Goal: Task Accomplishment & Management: Use online tool/utility

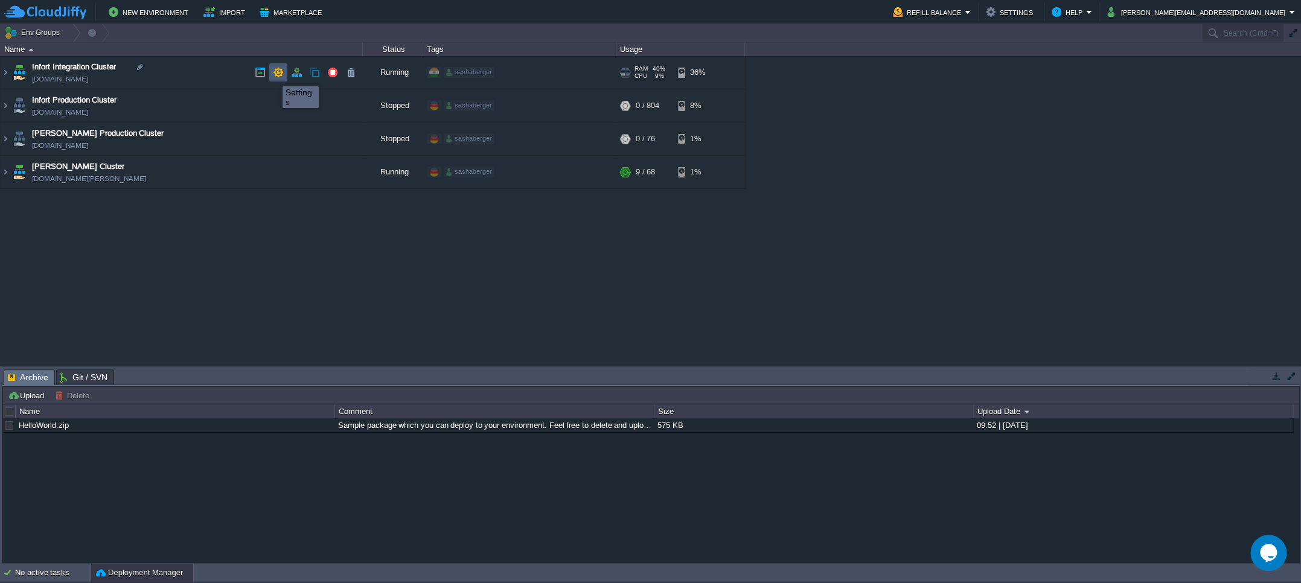
click at [274, 74] on button "button" at bounding box center [278, 72] width 11 height 11
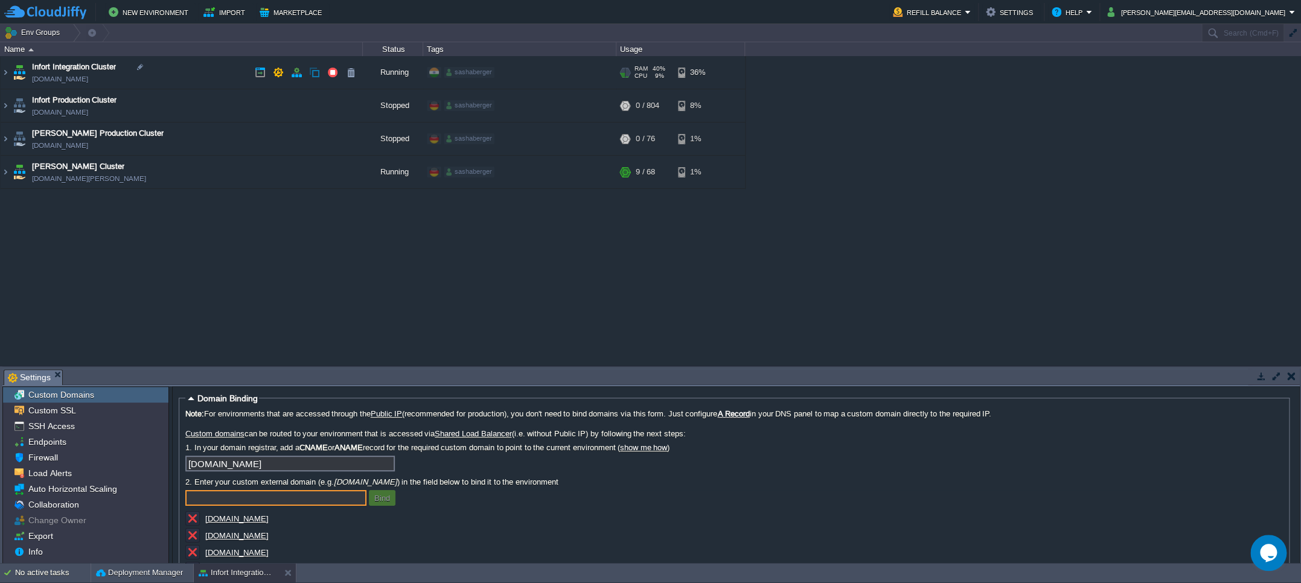
click at [10, 72] on td "Infort Integration Cluster [DOMAIN_NAME]" at bounding box center [182, 72] width 362 height 33
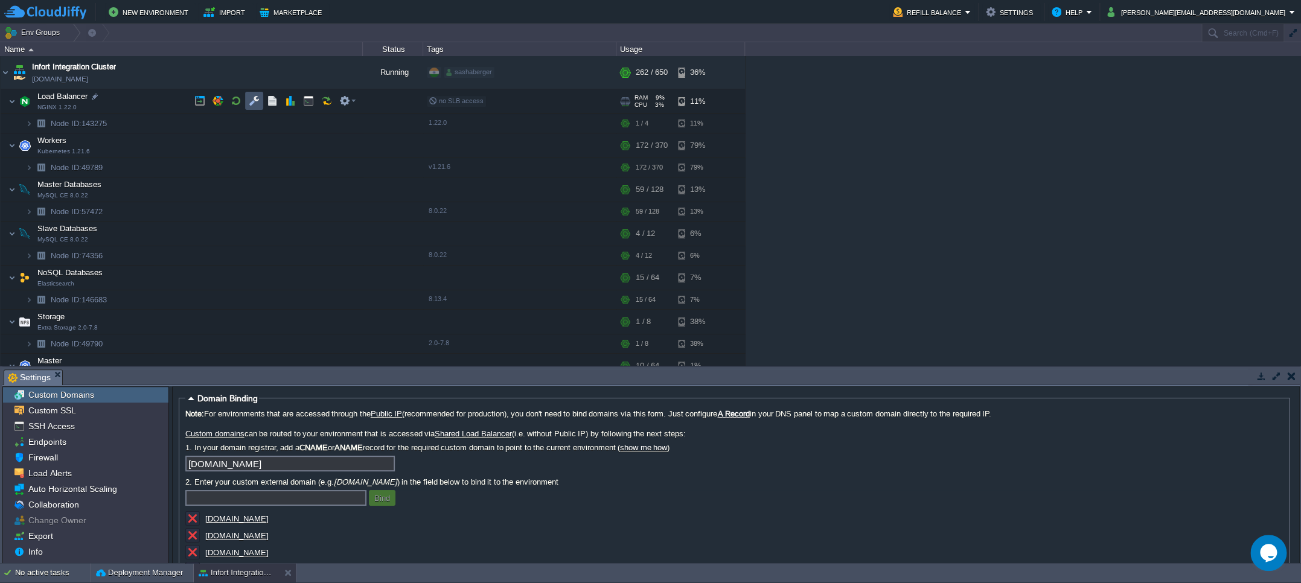
click at [250, 103] on button "button" at bounding box center [254, 100] width 11 height 11
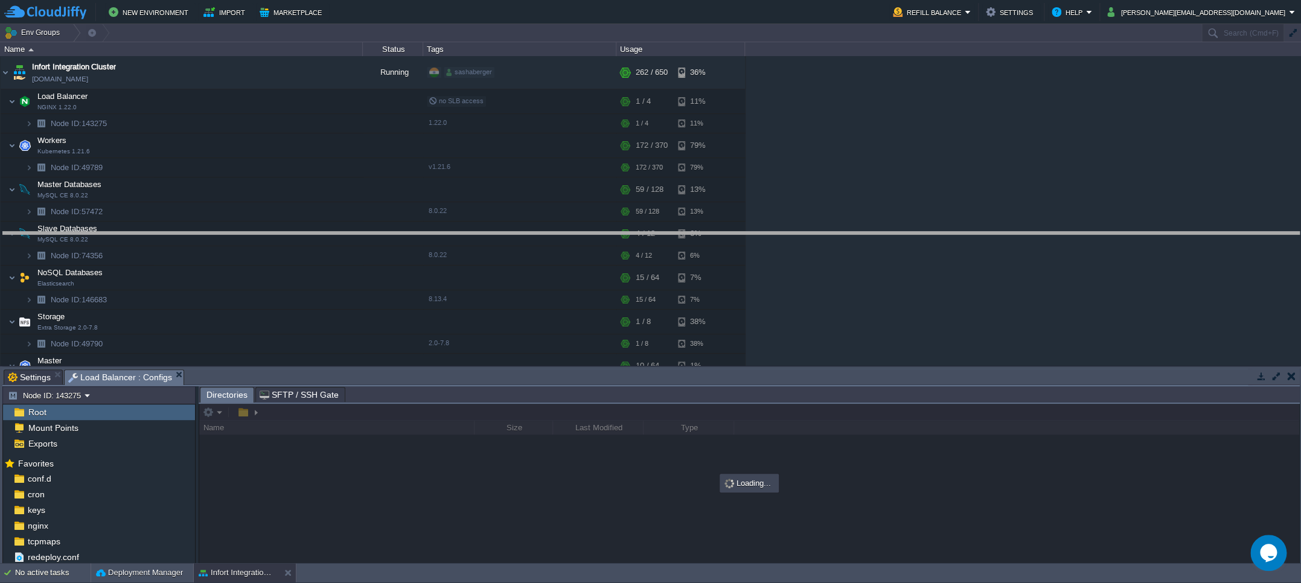
drag, startPoint x: 572, startPoint y: 370, endPoint x: 616, endPoint y: 232, distance: 144.4
click at [616, 232] on body "New Environment Import Marketplace Bonus $0.00 Upgrade Account Refill Balance S…" at bounding box center [650, 291] width 1301 height 583
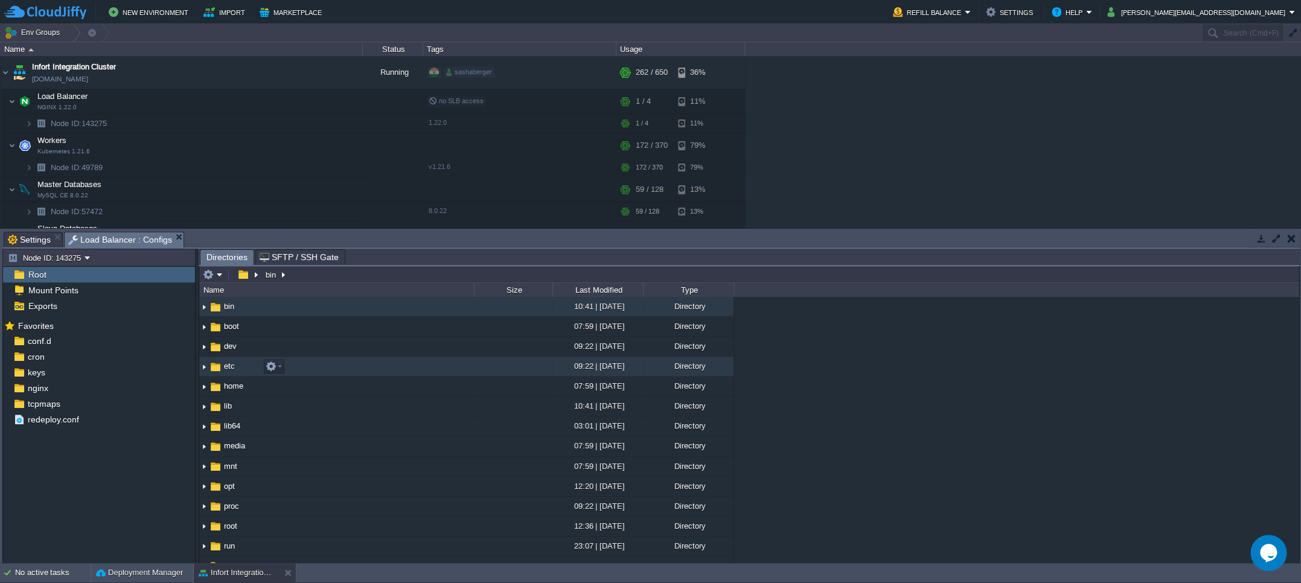
click at [205, 367] on img at bounding box center [204, 366] width 10 height 19
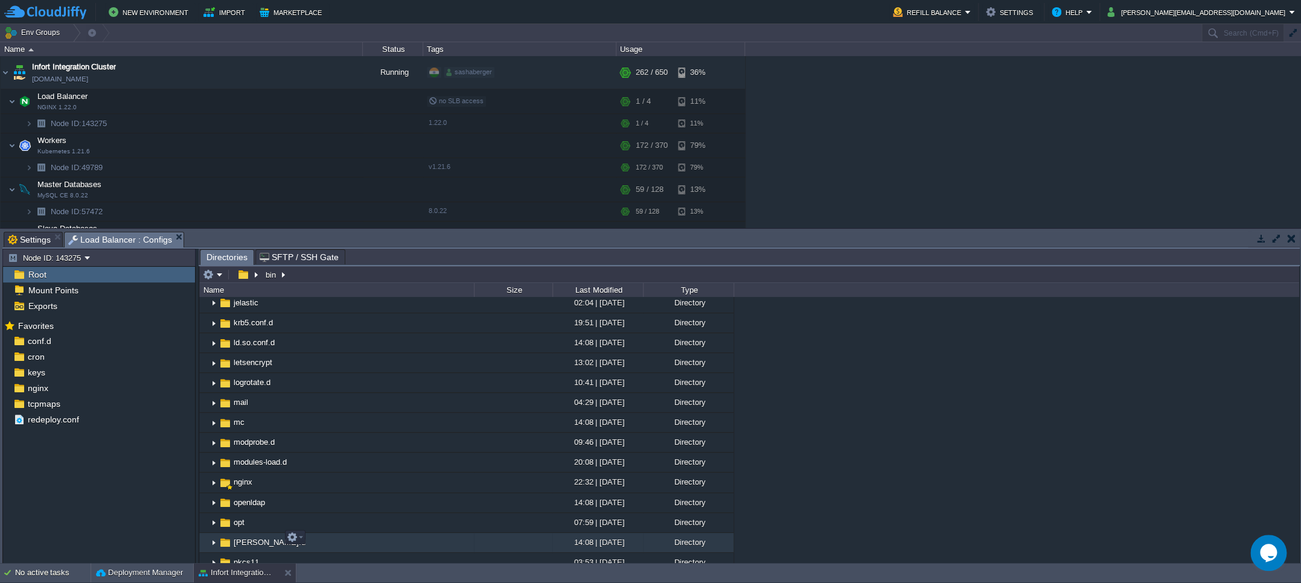
scroll to position [606, 0]
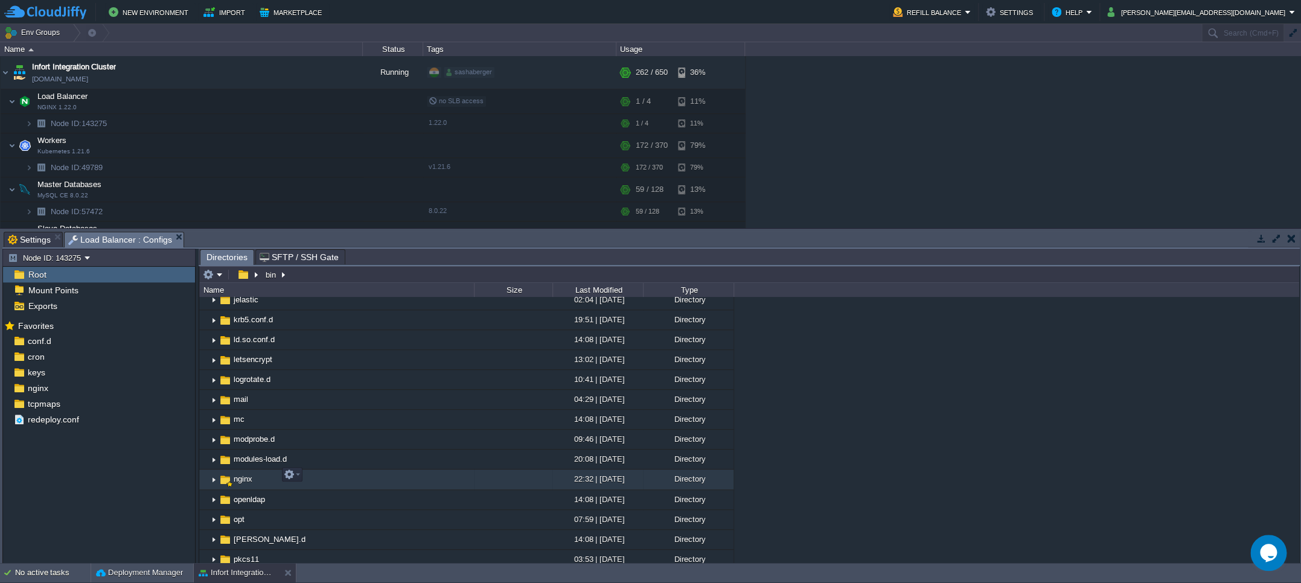
click at [210, 472] on img at bounding box center [214, 480] width 10 height 19
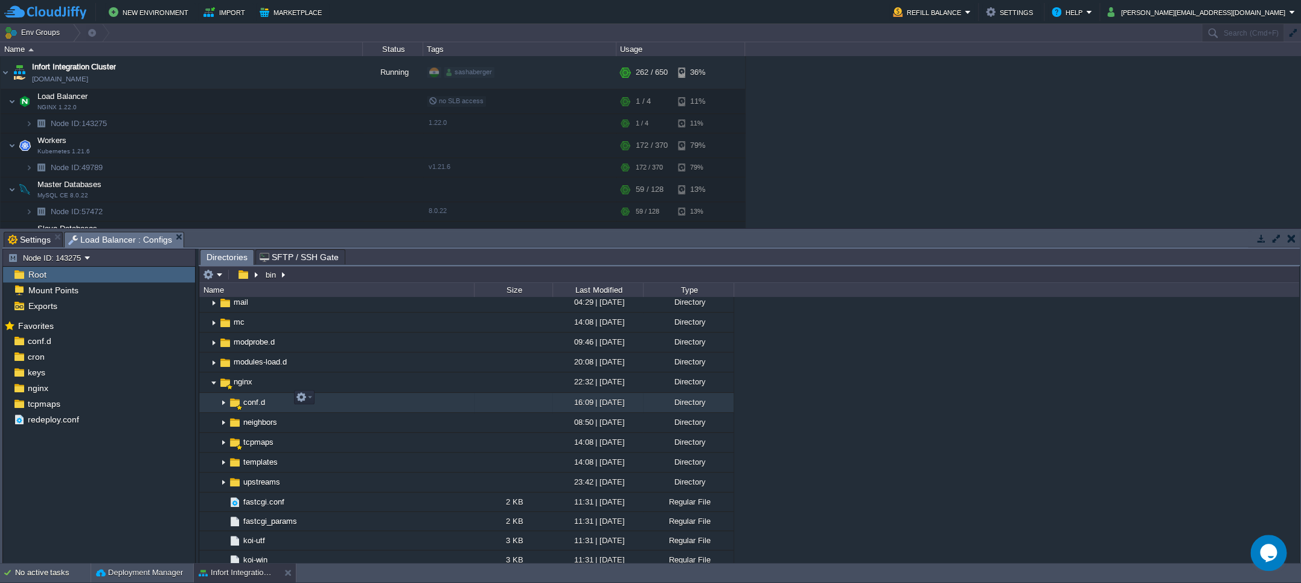
click at [222, 398] on img at bounding box center [224, 403] width 10 height 19
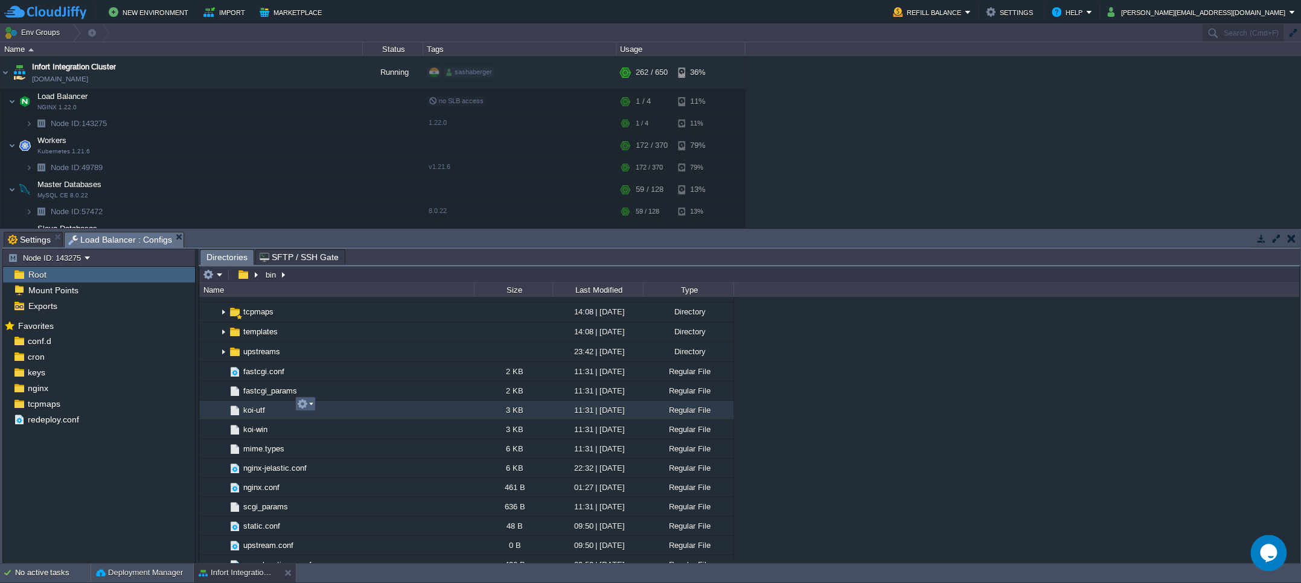
scroll to position [837, 0]
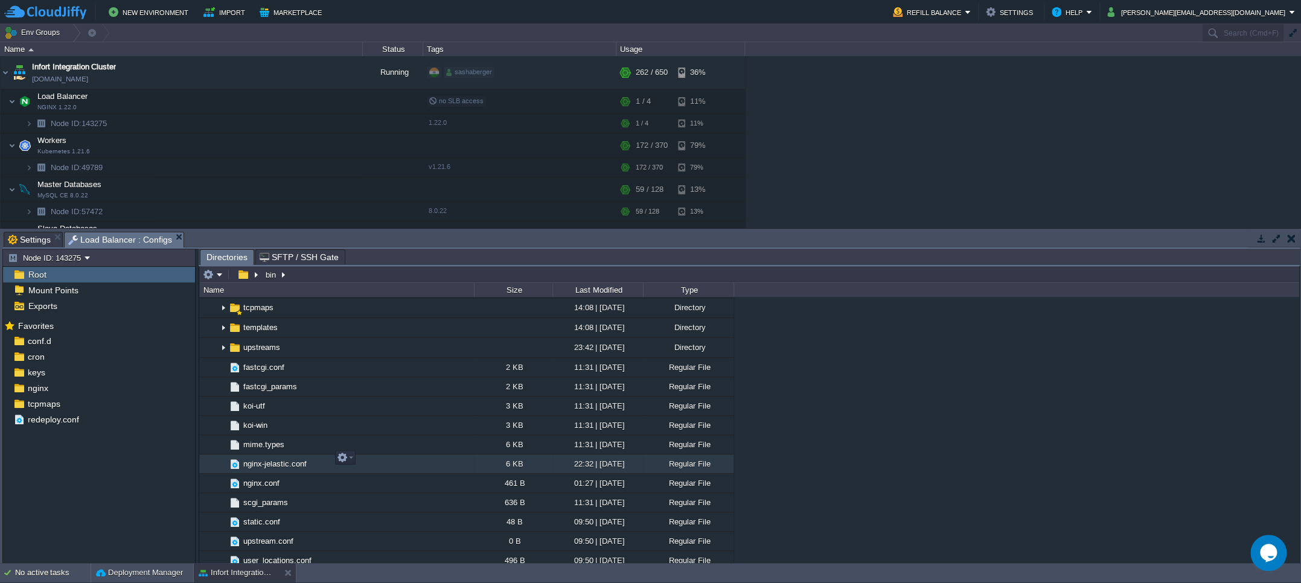
click at [271, 459] on span "nginx-jelastic.conf" at bounding box center [275, 464] width 67 height 10
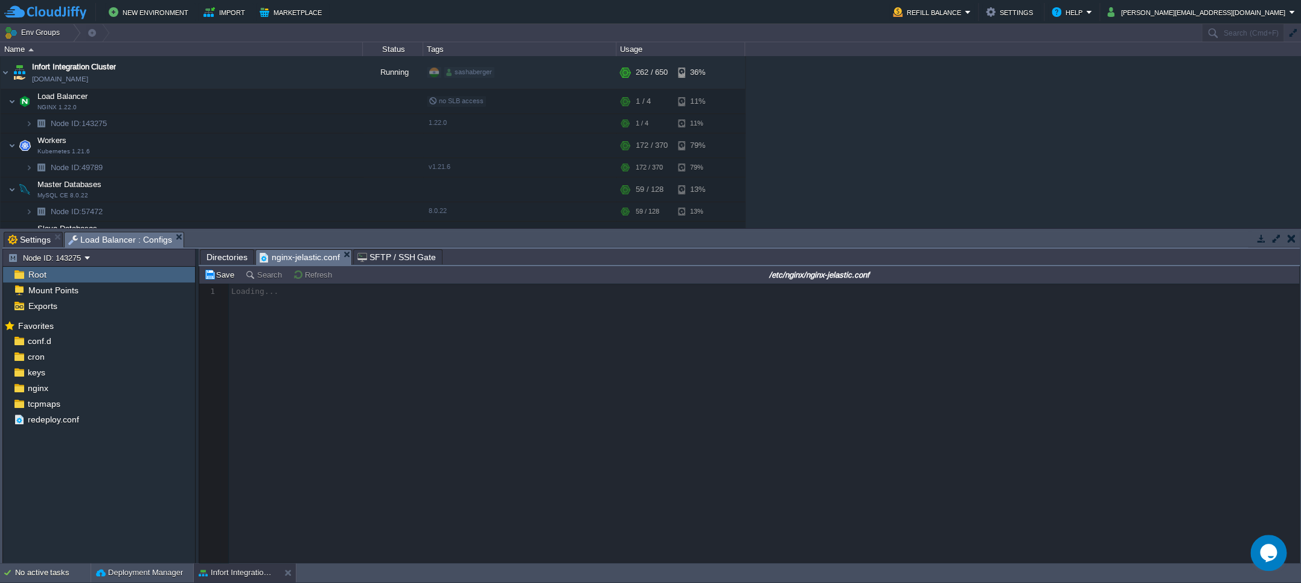
click at [225, 257] on span "Directories" at bounding box center [227, 257] width 41 height 14
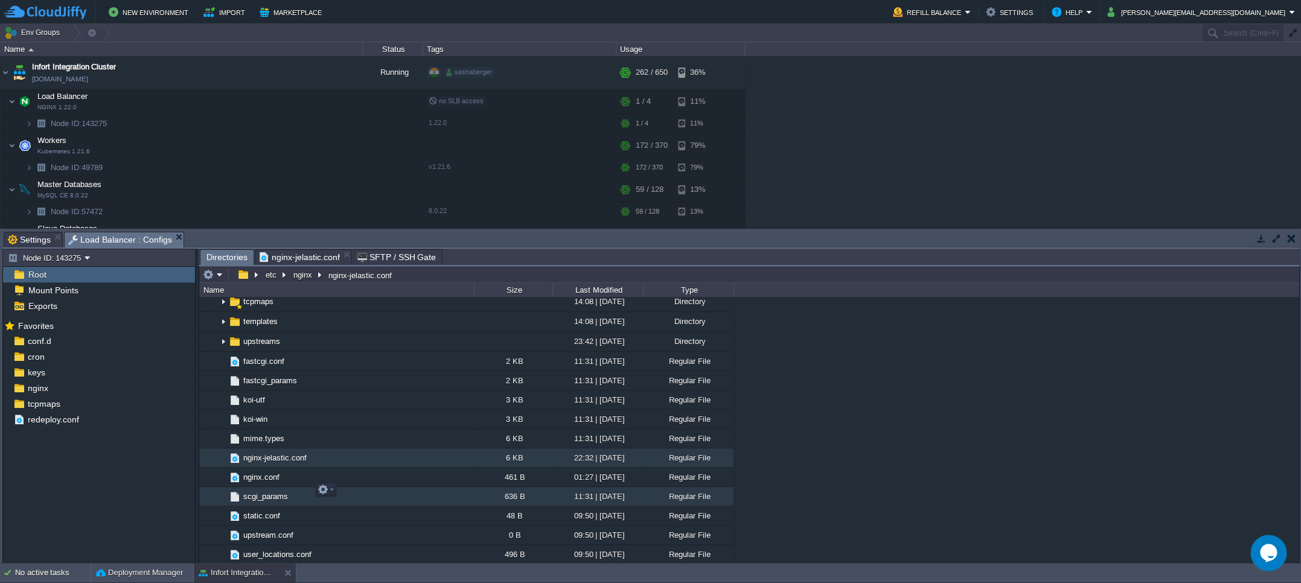
scroll to position [1004, 0]
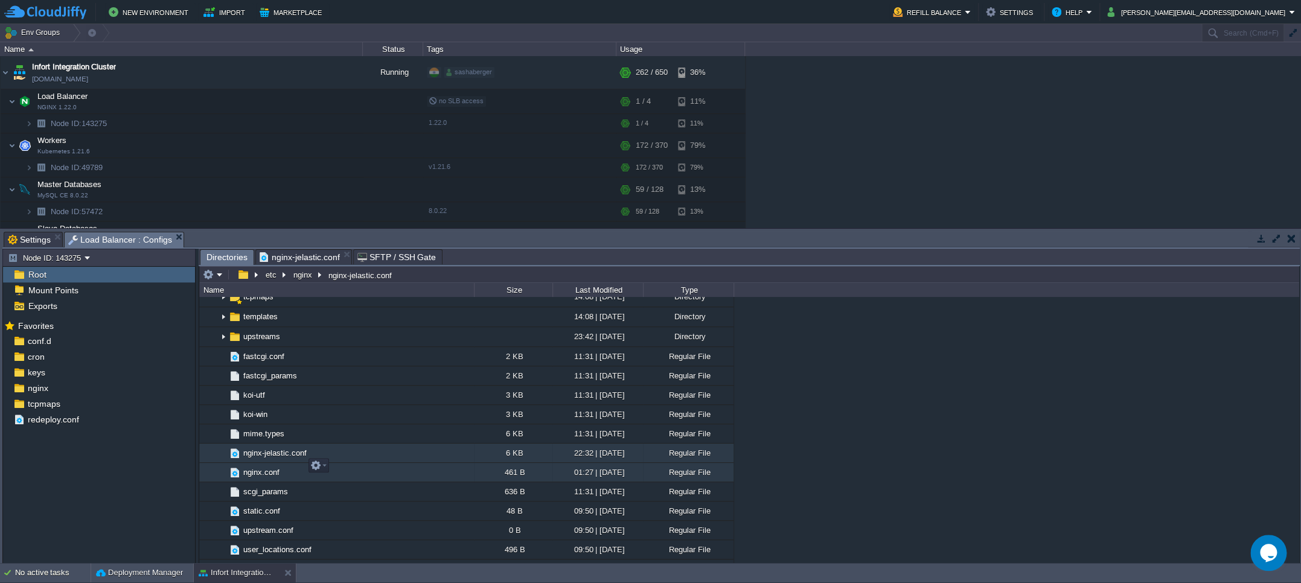
click at [262, 467] on span "nginx.conf" at bounding box center [262, 472] width 40 height 10
click at [219, 256] on span "Directories" at bounding box center [227, 257] width 41 height 15
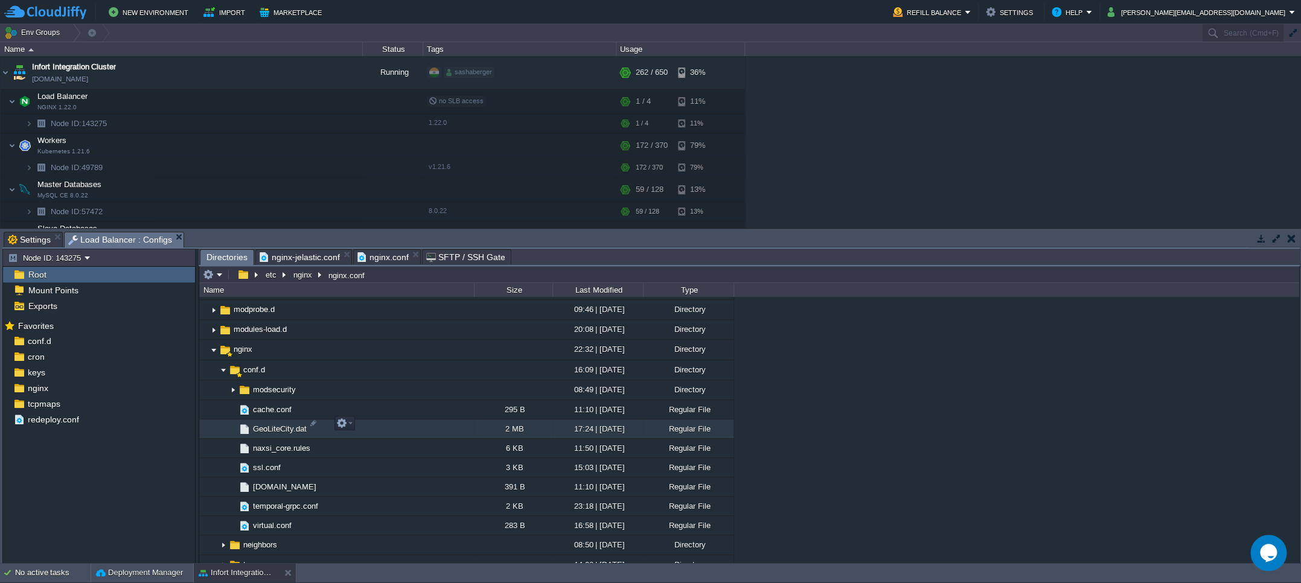
scroll to position [734, 0]
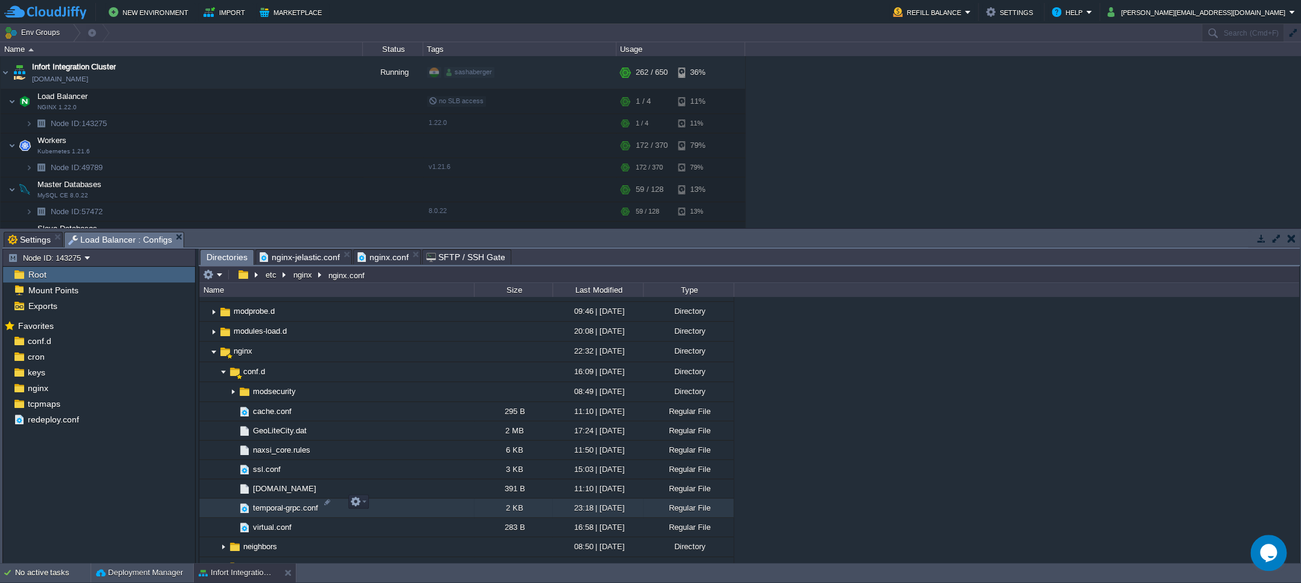
click at [284, 503] on span "temporal-grpc.conf" at bounding box center [285, 508] width 69 height 10
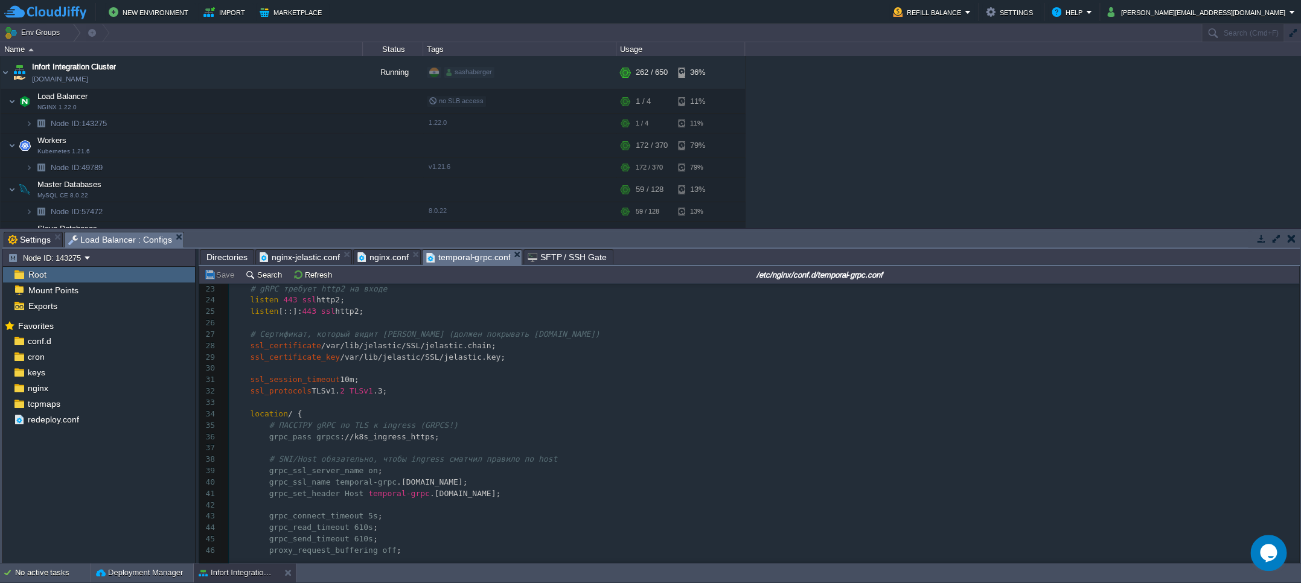
scroll to position [0, 0]
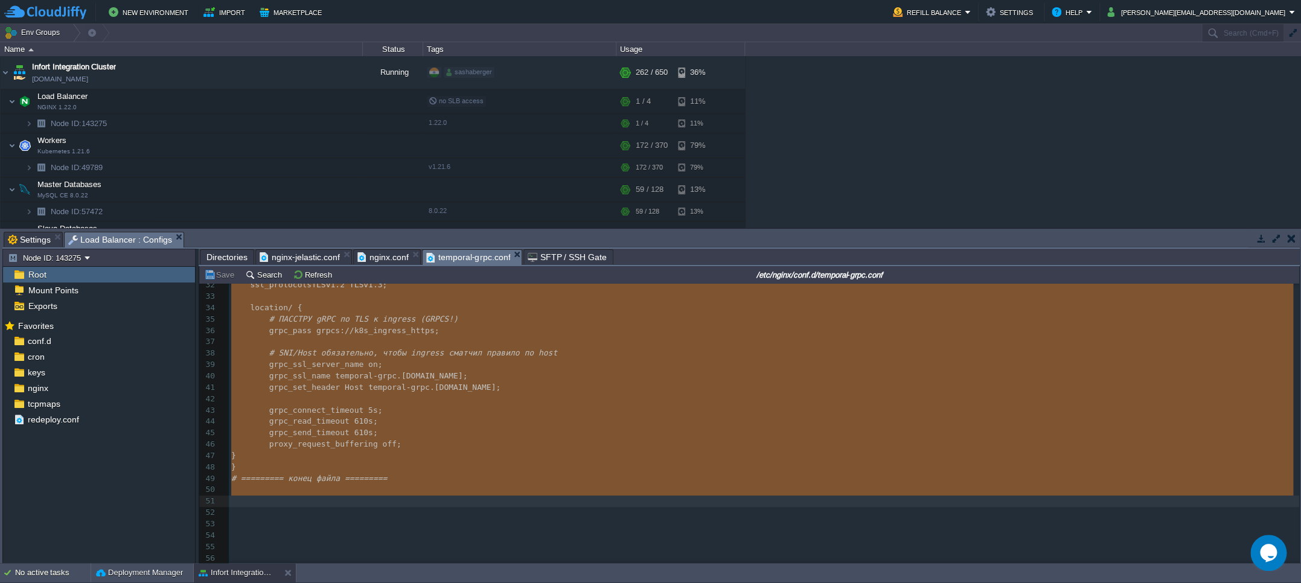
drag, startPoint x: 231, startPoint y: 292, endPoint x: 353, endPoint y: 496, distance: 238.3
type textarea "-"
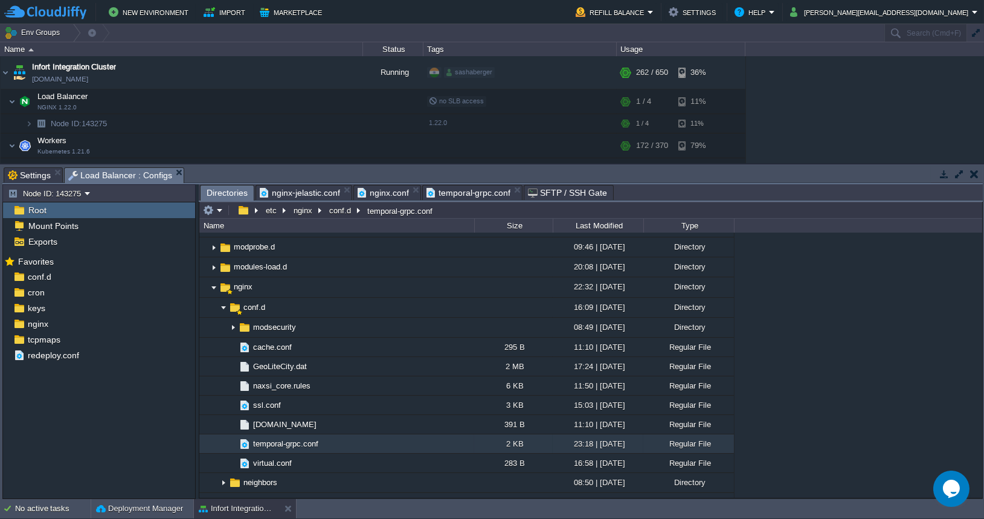
click at [229, 194] on span "Directories" at bounding box center [227, 192] width 41 height 15
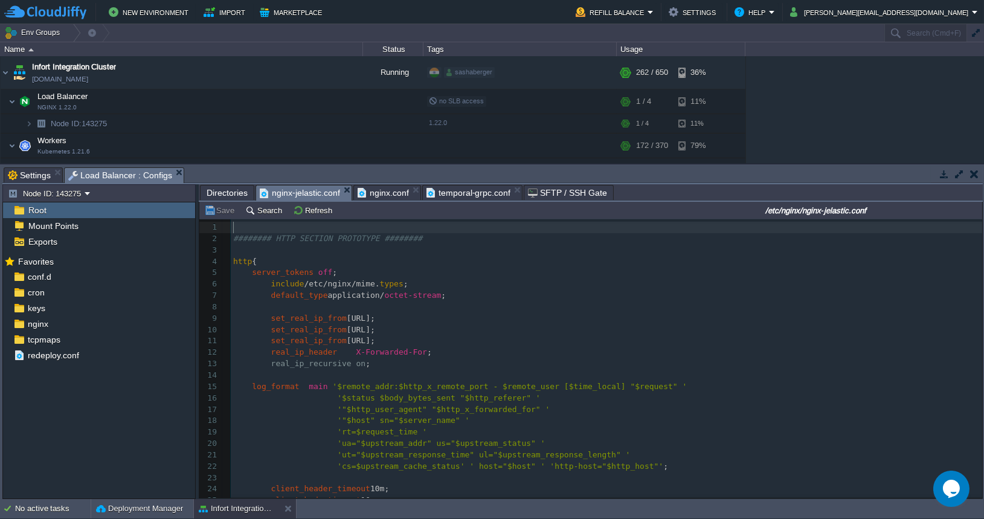
click at [295, 193] on span "nginx-jelastic.conf" at bounding box center [300, 192] width 80 height 15
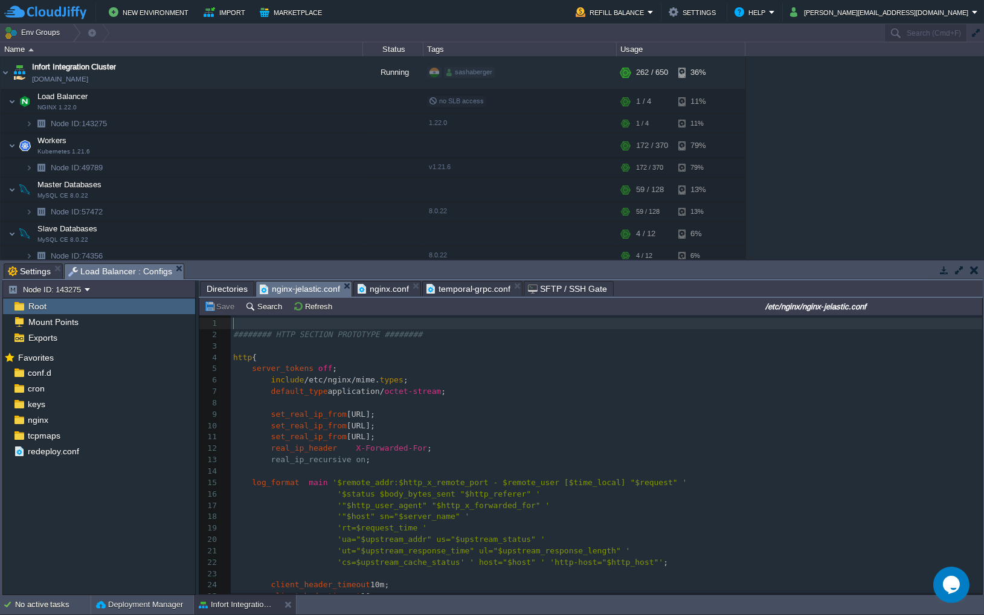
click at [229, 290] on span "Directories" at bounding box center [227, 288] width 41 height 14
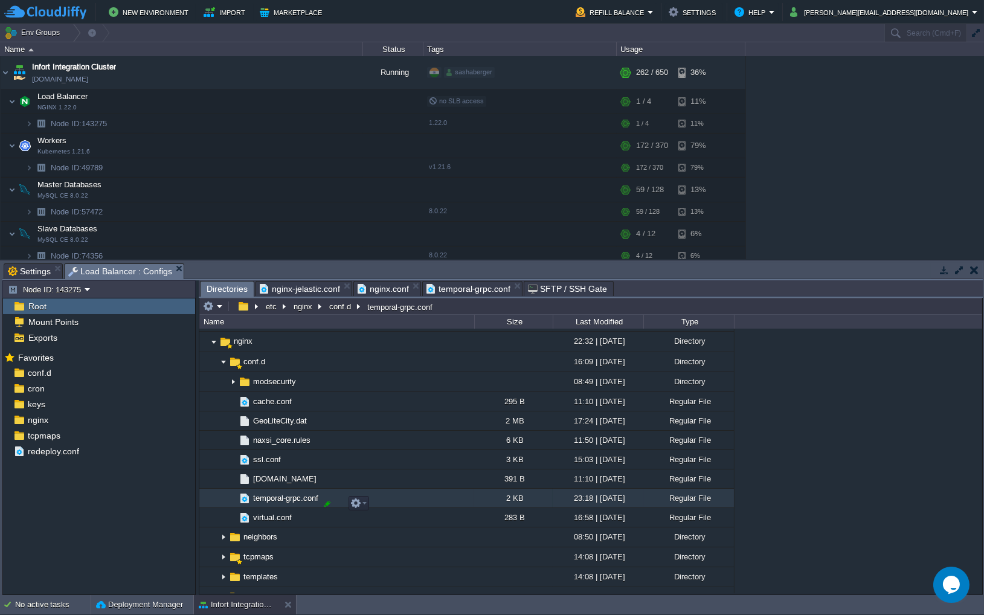
click at [326, 504] on div at bounding box center [327, 503] width 11 height 11
drag, startPoint x: 333, startPoint y: 507, endPoint x: 219, endPoint y: 503, distance: 114.8
click at [219, 503] on div ".. bin 10:41 | [DATE] Directory boot 07:59 | [DATE] Directory dev 09:22 | [DATE…" at bounding box center [590, 460] width 783 height 264
click at [470, 287] on span "temporal-grpc.conf" at bounding box center [468, 288] width 85 height 14
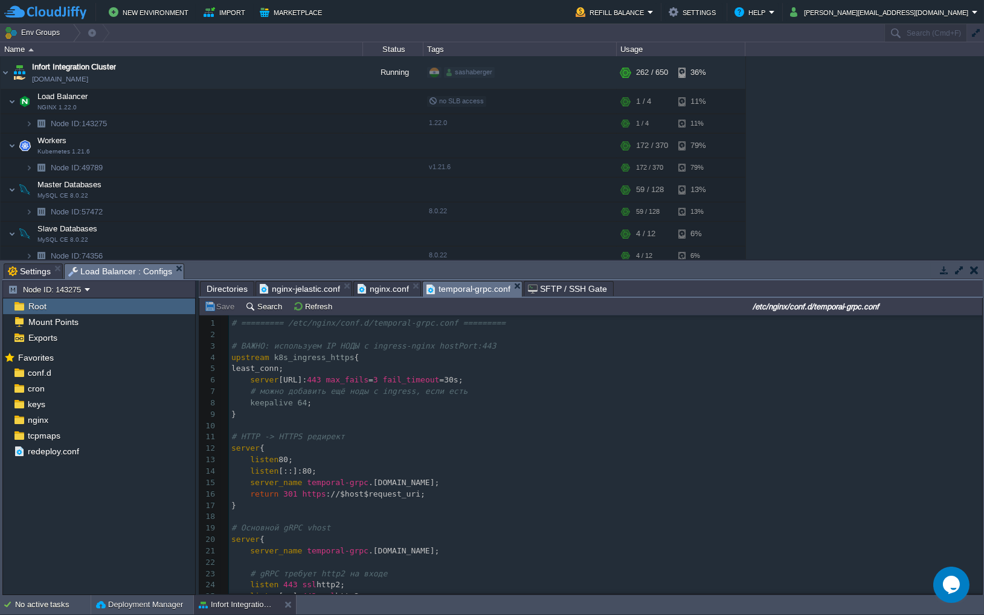
click at [216, 289] on span "Directories" at bounding box center [227, 288] width 41 height 14
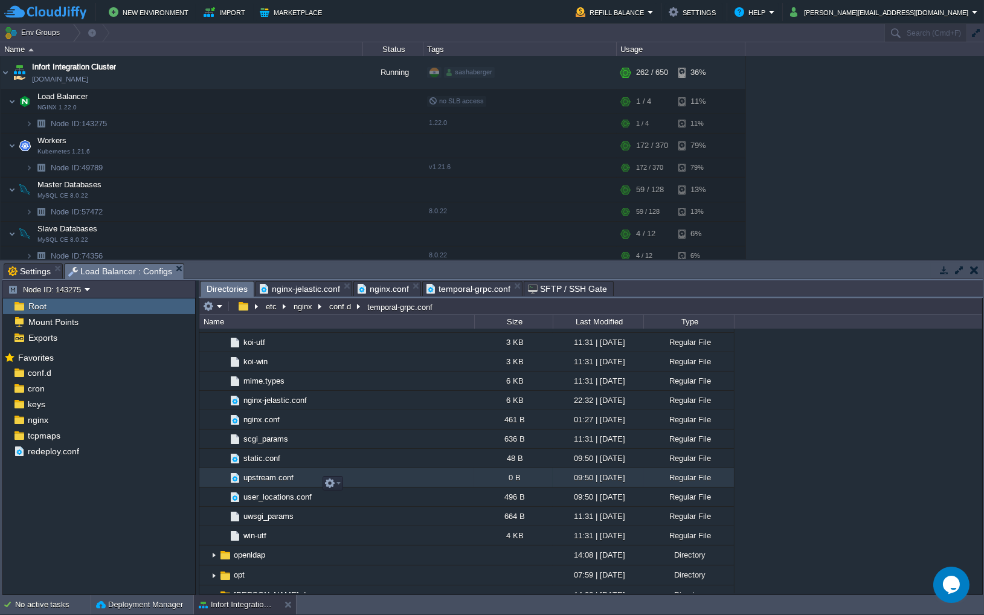
scroll to position [1086, 0]
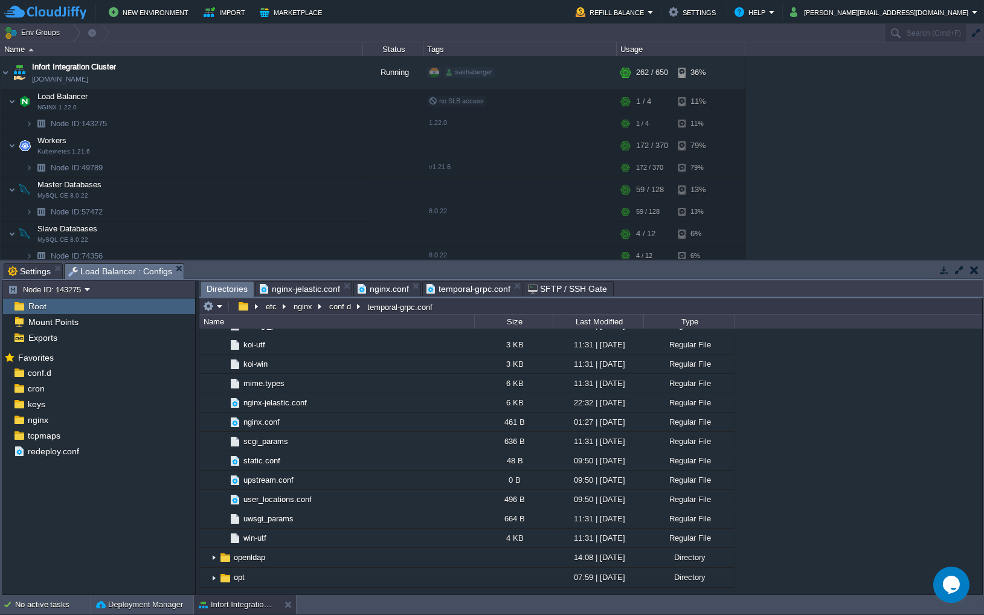
click at [380, 285] on span "nginx.conf" at bounding box center [382, 288] width 51 height 14
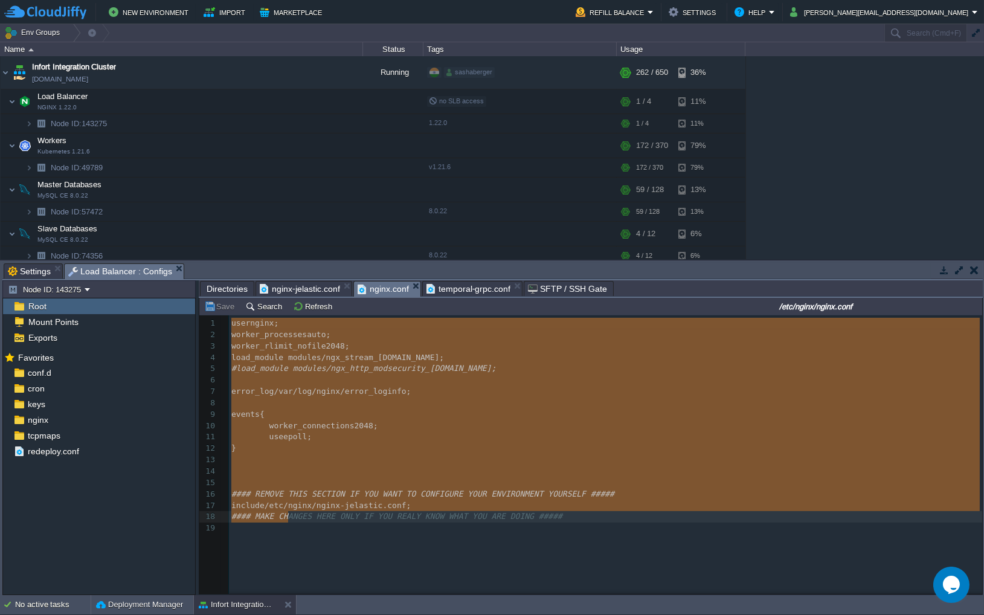
type textarea "user nginx; worker_processes auto; worker_rlimit_nofile 2048; load_module modul…"
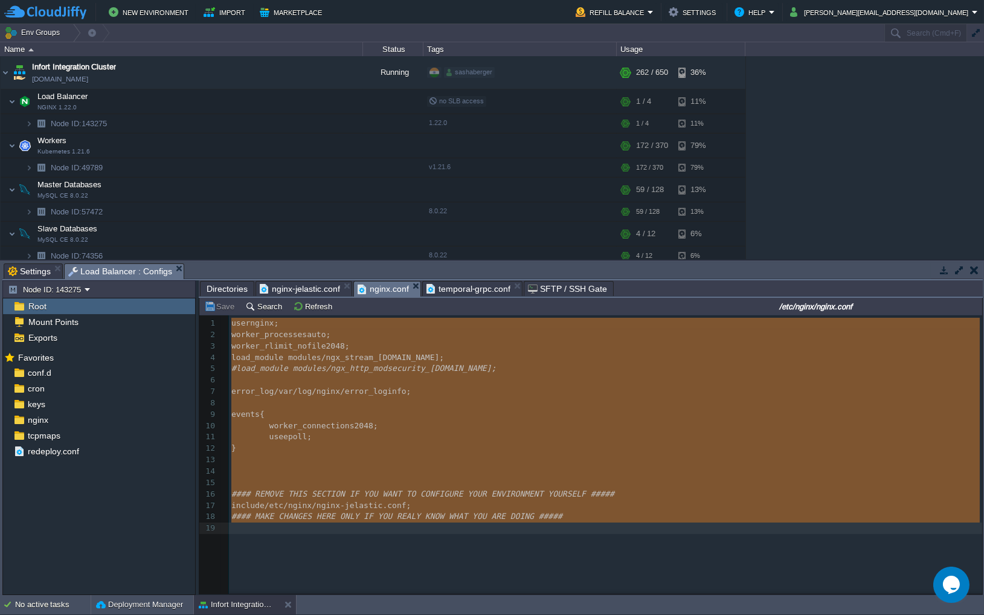
drag, startPoint x: 232, startPoint y: 328, endPoint x: 289, endPoint y: 527, distance: 206.6
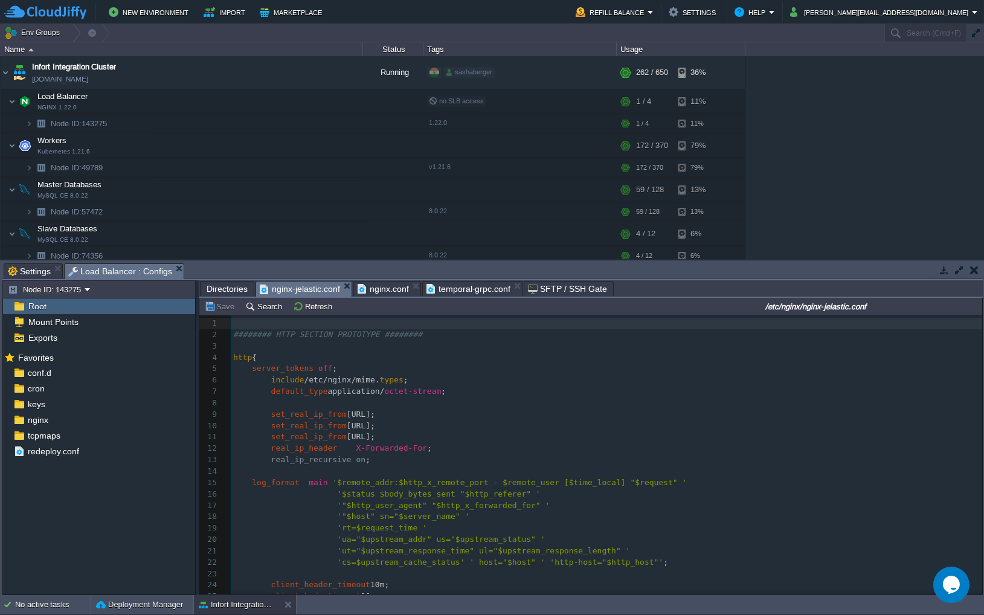
click at [310, 289] on span "nginx-jelastic.conf" at bounding box center [300, 288] width 80 height 15
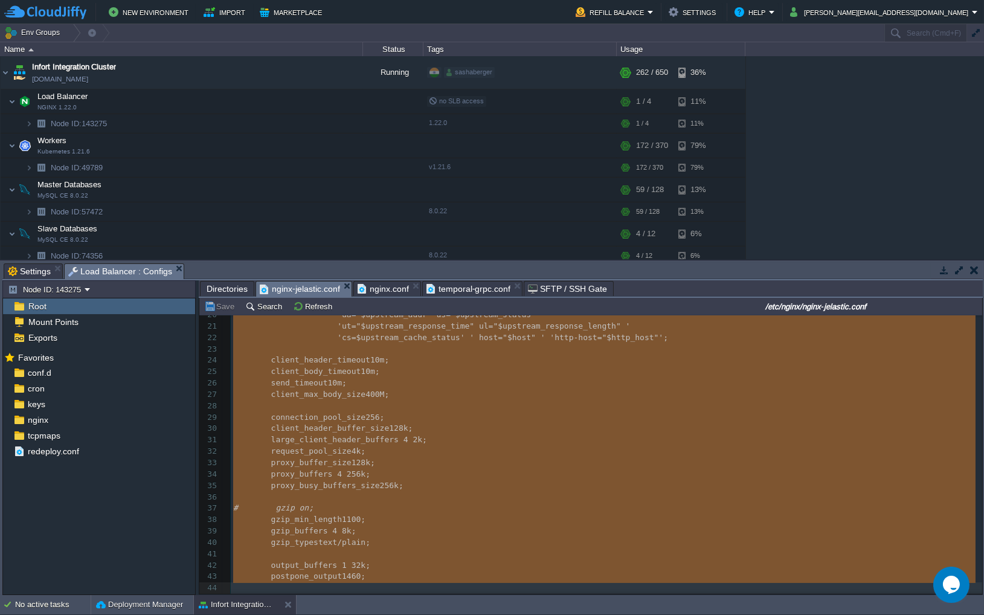
scroll to position [248, 0]
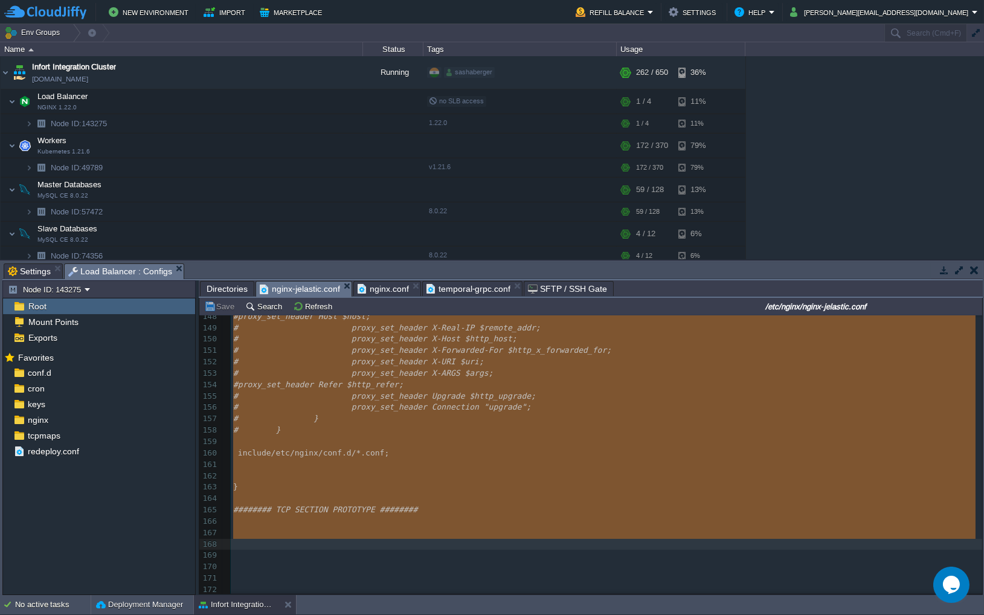
drag, startPoint x: 240, startPoint y: 327, endPoint x: 289, endPoint y: 536, distance: 214.6
type textarea "-"
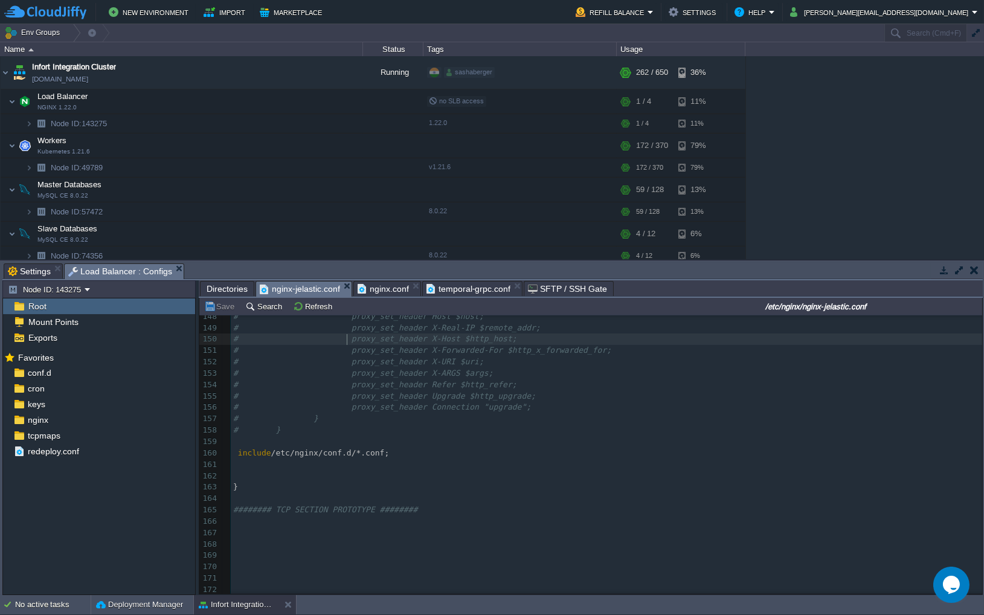
click at [345, 339] on span "# proxy_set_header X-Host $http_host;" at bounding box center [375, 338] width 284 height 9
